Goal: Task Accomplishment & Management: Use online tool/utility

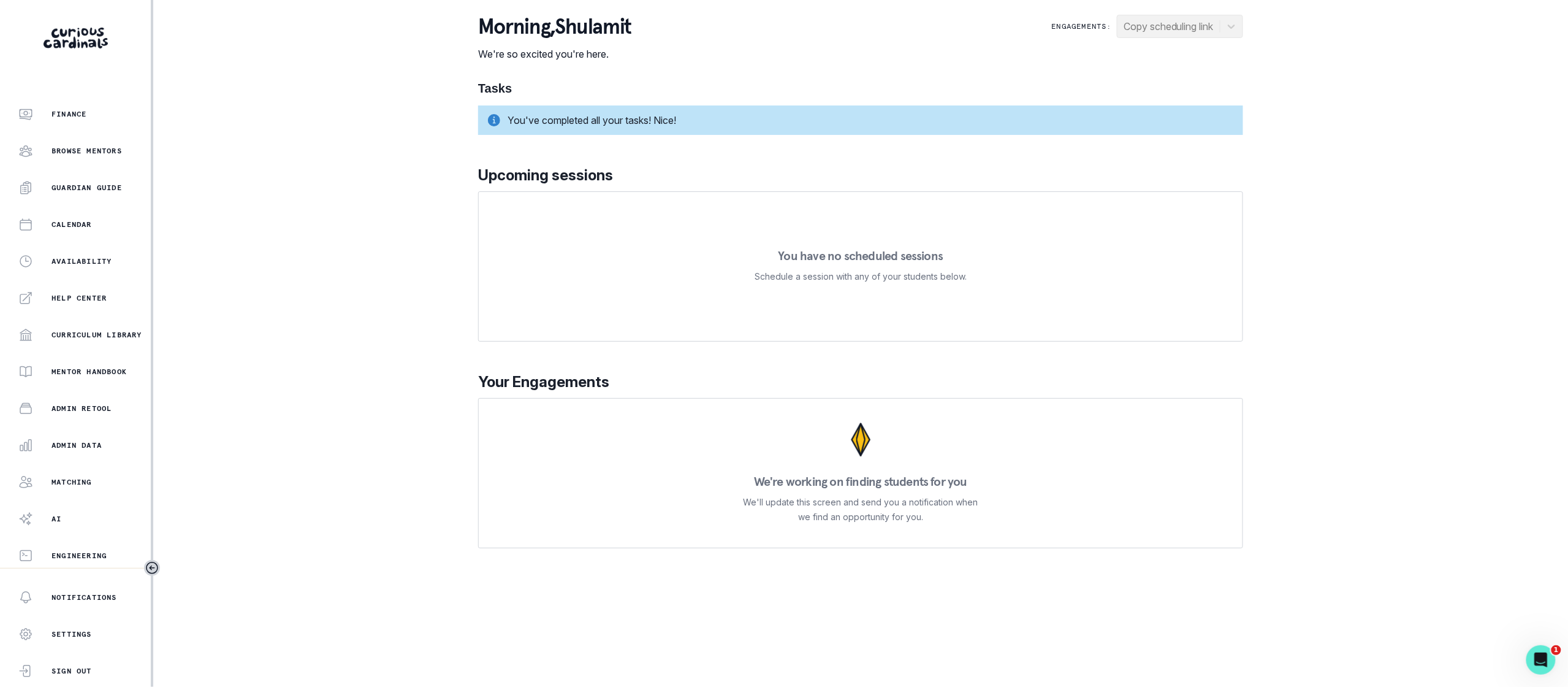
click at [98, 461] on div "Home Students Finance Browse Mentors Guardian Guide Calendar Availability Help …" at bounding box center [75, 332] width 151 height 470
click at [100, 441] on p "Admin Data" at bounding box center [76, 445] width 51 height 10
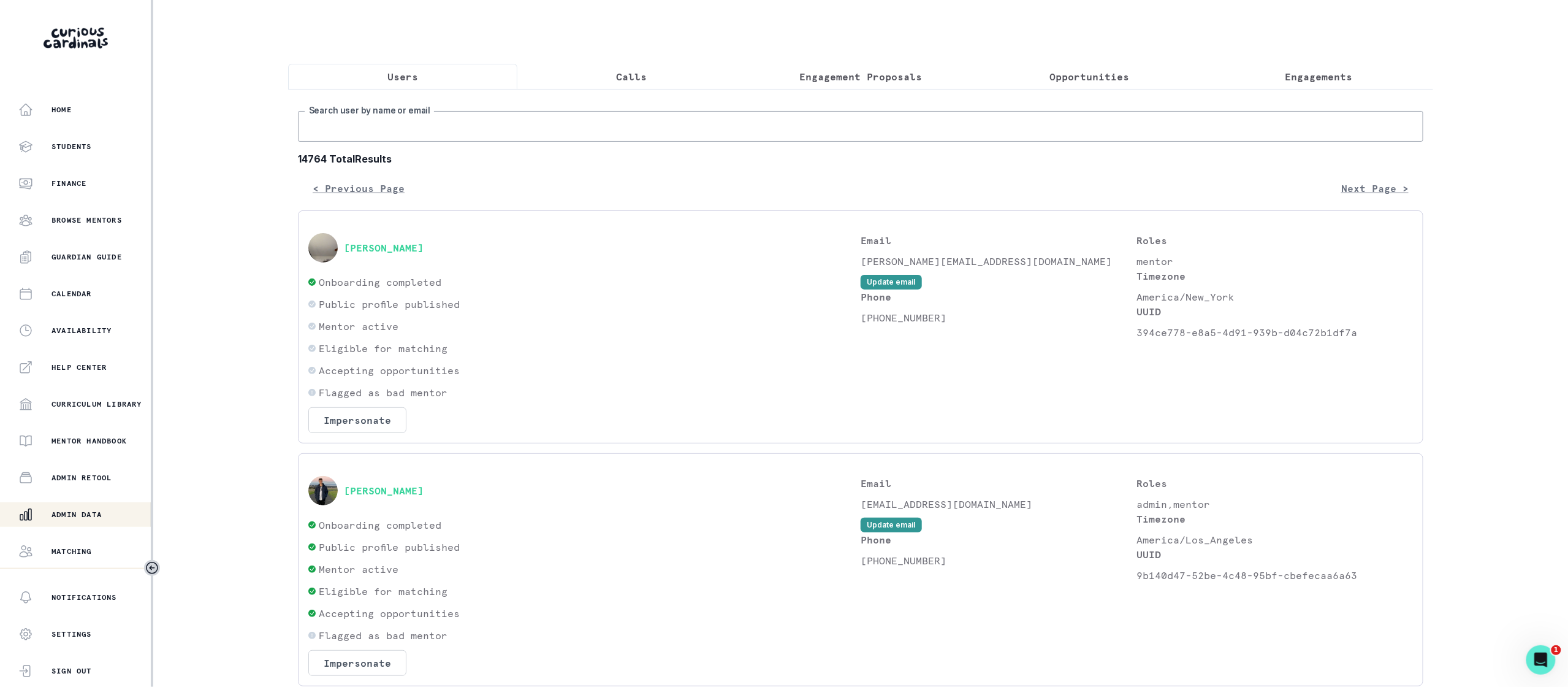
click at [815, 126] on input "Search user by name or email" at bounding box center [861, 126] width 1126 height 31
type input "[PERSON_NAME]"
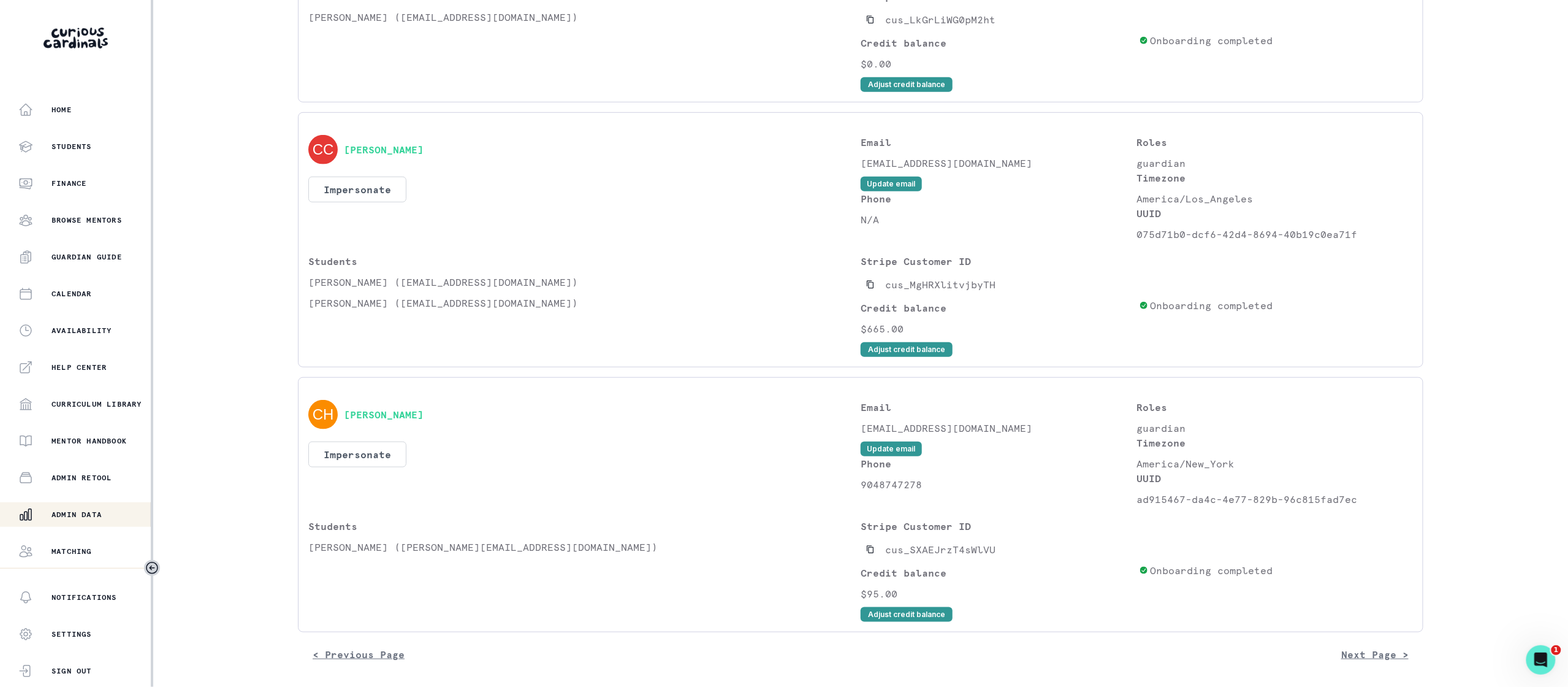
scroll to position [364, 0]
click at [369, 194] on button "Impersonate" at bounding box center [357, 189] width 98 height 26
click at [402, 295] on button "Impersonate" at bounding box center [407, 305] width 80 height 25
